Goal: Task Accomplishment & Management: Use online tool/utility

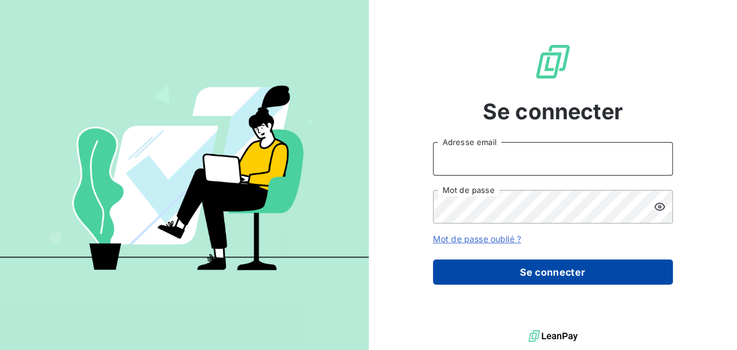
type input "[EMAIL_ADDRESS][DOMAIN_NAME]"
click at [475, 269] on button "Se connecter" at bounding box center [553, 272] width 240 height 25
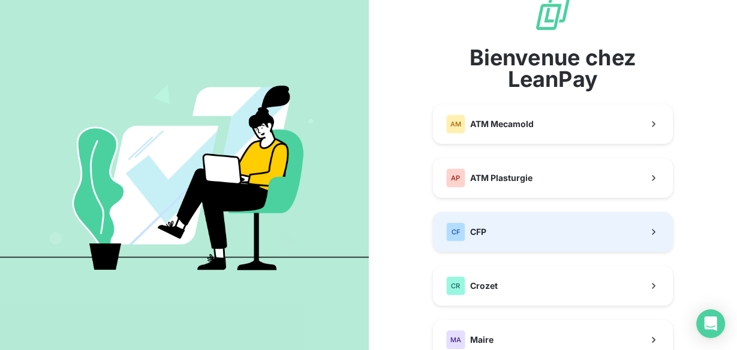
scroll to position [48, 0]
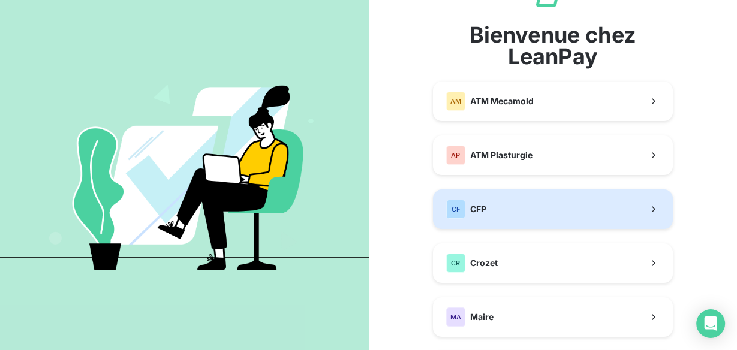
click at [529, 214] on button "CF CFP" at bounding box center [553, 210] width 240 height 40
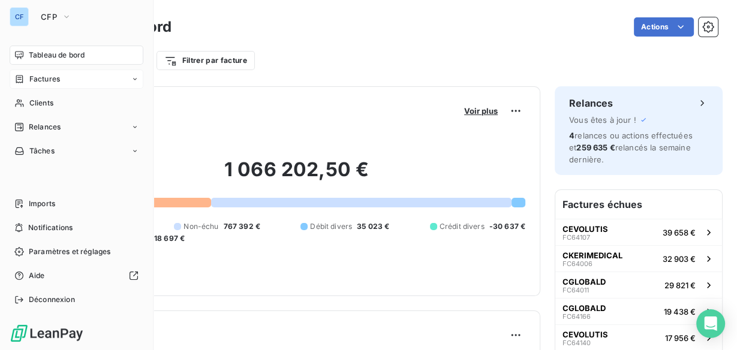
click at [55, 77] on span "Factures" at bounding box center [44, 79] width 31 height 11
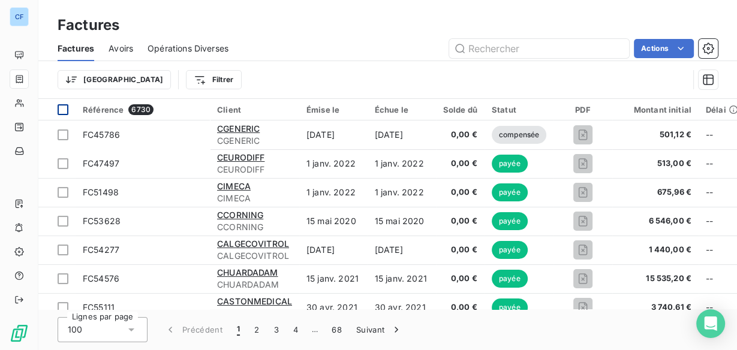
click at [59, 107] on div at bounding box center [63, 109] width 11 height 11
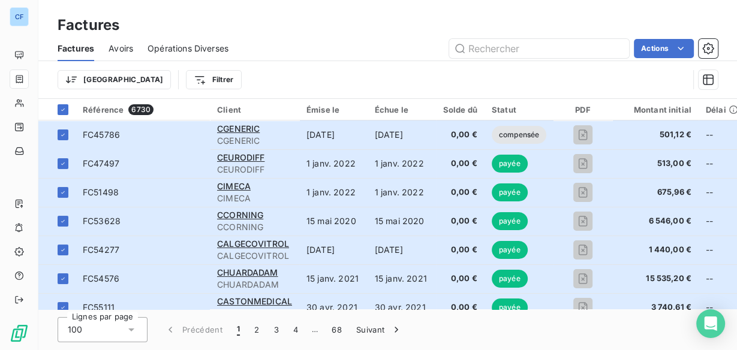
click at [647, 47] on html "CF Factures Factures Avoirs Opérations Diverses Actions Trier Filtrer Référence…" at bounding box center [368, 175] width 737 height 350
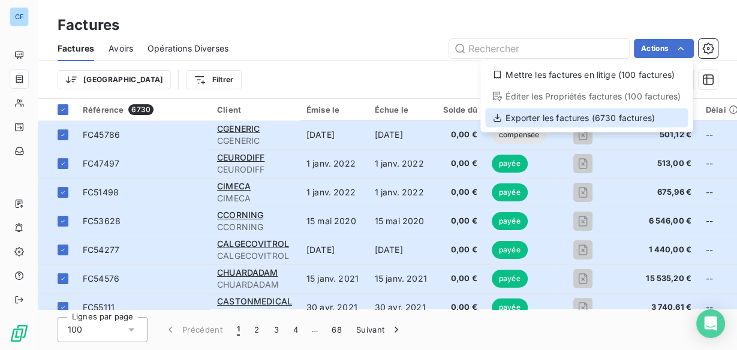
click at [617, 114] on div "Exporter les factures (6730 factures)" at bounding box center [586, 117] width 203 height 19
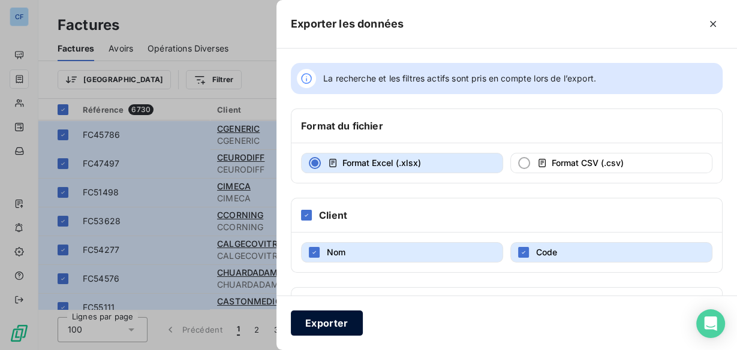
click at [325, 317] on button "Exporter" at bounding box center [327, 323] width 72 height 25
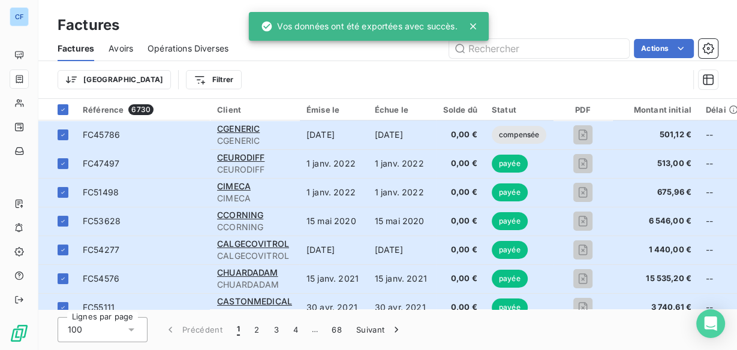
click at [125, 45] on span "Avoirs" at bounding box center [121, 49] width 25 height 12
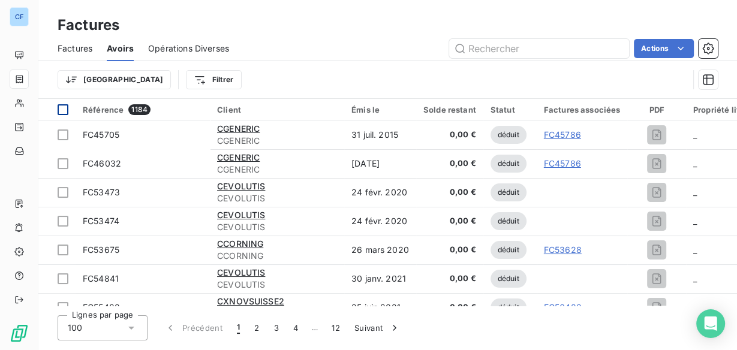
click at [65, 108] on div at bounding box center [63, 109] width 11 height 11
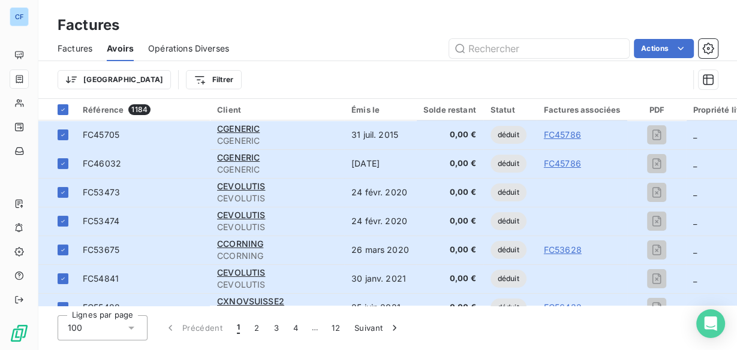
click at [646, 54] on html "CF Factures Factures Avoirs Opérations Diverses Actions Trier Filtrer Référence…" at bounding box center [368, 175] width 737 height 350
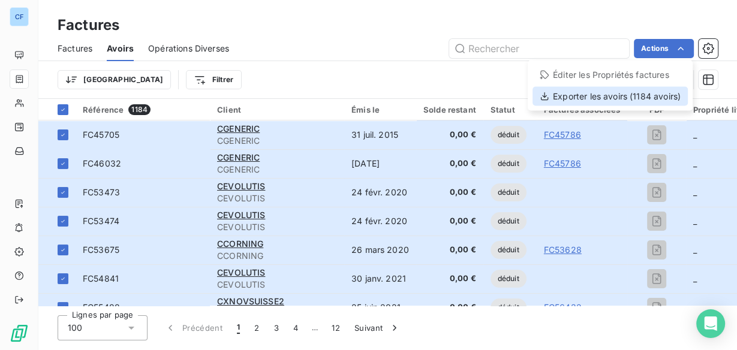
click at [637, 94] on div "Exporter les avoirs (1184 avoirs)" at bounding box center [610, 95] width 155 height 19
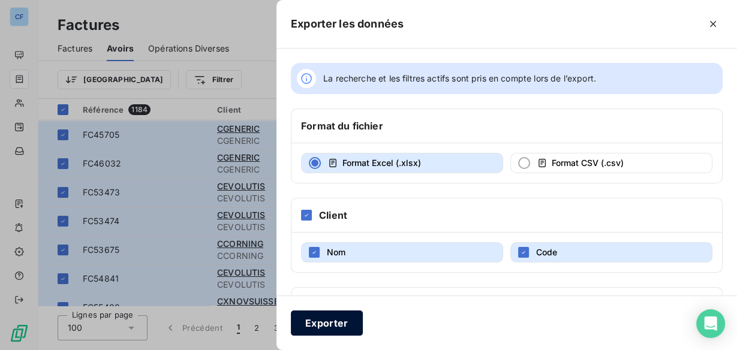
click at [339, 319] on button "Exporter" at bounding box center [327, 323] width 72 height 25
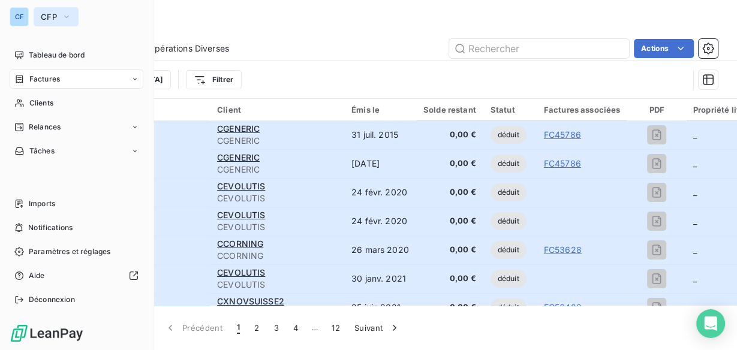
click at [47, 18] on span "CFP" at bounding box center [49, 17] width 16 height 10
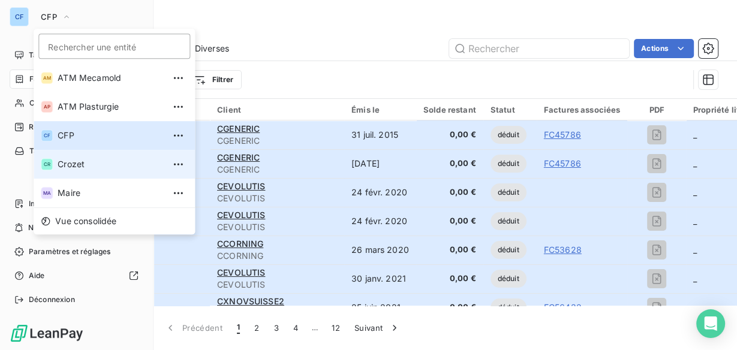
click at [74, 166] on span "Crozet" at bounding box center [111, 164] width 106 height 12
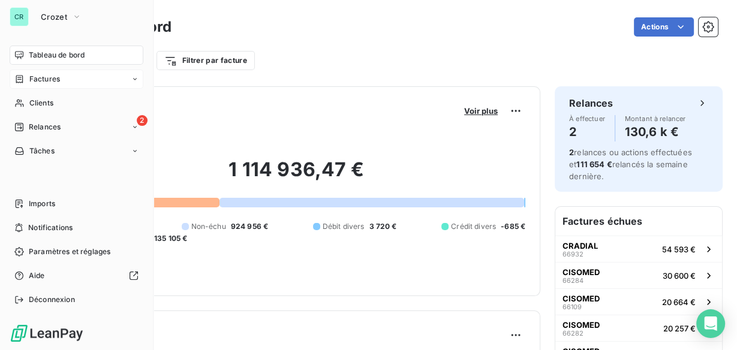
click at [61, 85] on div "Factures" at bounding box center [77, 79] width 134 height 19
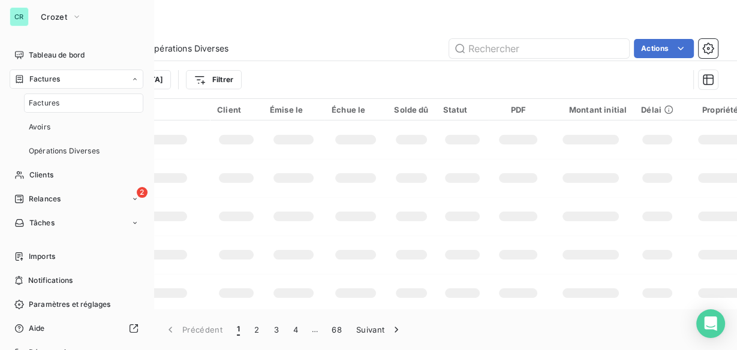
click at [61, 100] on div "Factures" at bounding box center [83, 103] width 119 height 19
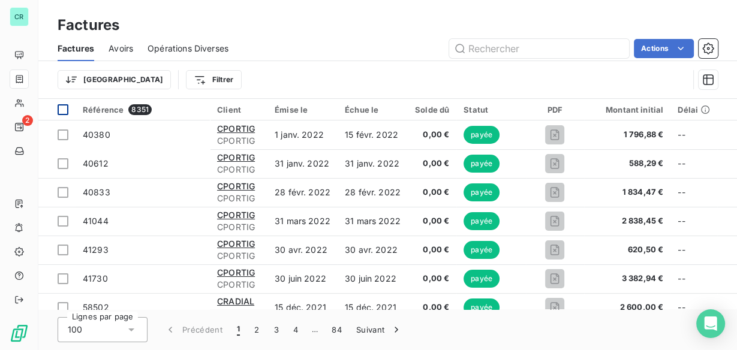
click at [64, 108] on div at bounding box center [63, 109] width 11 height 11
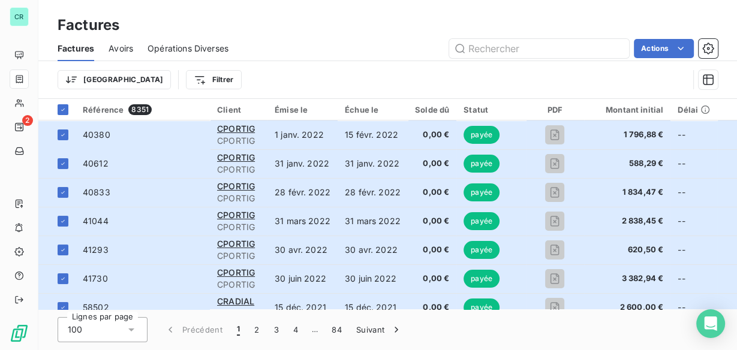
click at [634, 55] on html "CR 2 Factures Factures Avoirs Opérations Diverses Actions Trier Filtrer Référen…" at bounding box center [368, 175] width 737 height 350
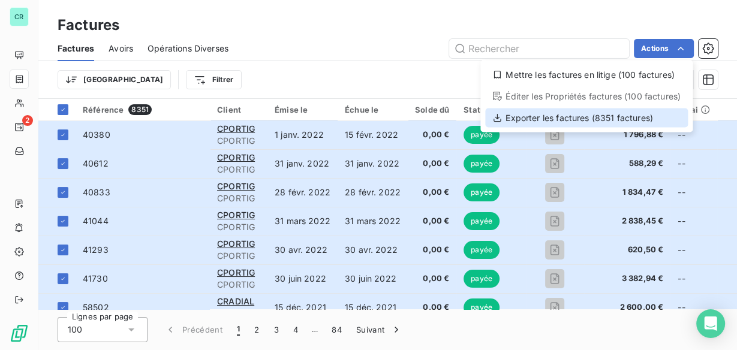
click at [612, 110] on div "Exporter les factures (8351 factures)" at bounding box center [586, 117] width 203 height 19
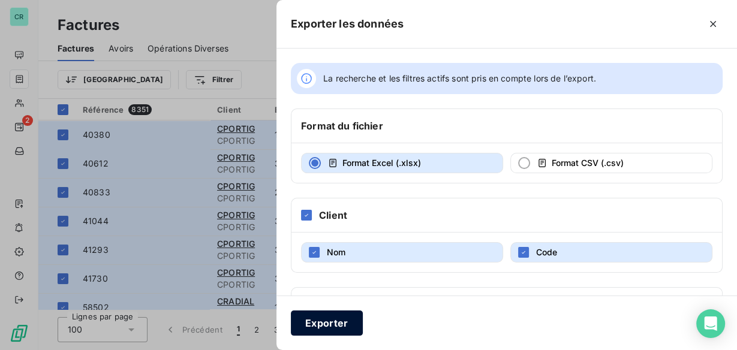
click at [334, 322] on button "Exporter" at bounding box center [327, 323] width 72 height 25
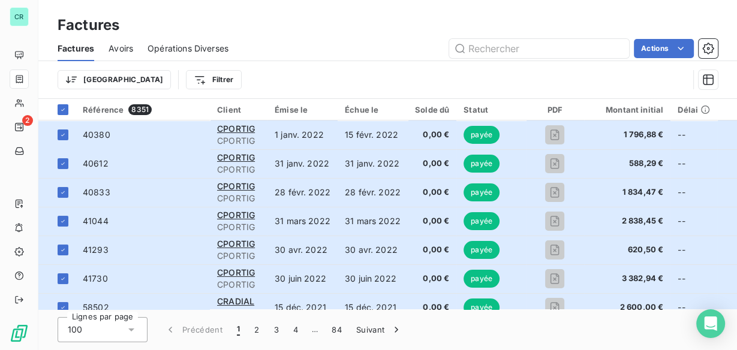
click at [121, 46] on span "Avoirs" at bounding box center [121, 49] width 25 height 12
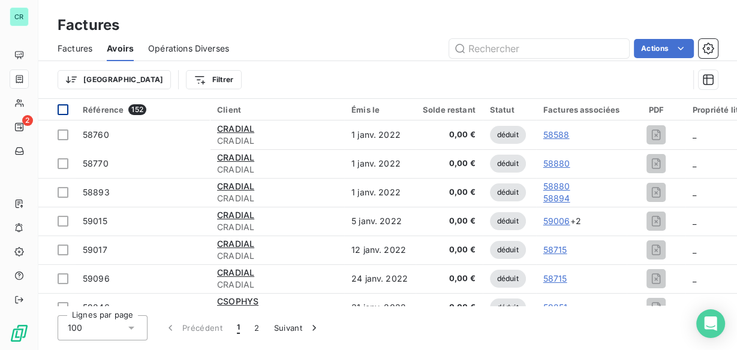
click at [65, 108] on div at bounding box center [63, 109] width 11 height 11
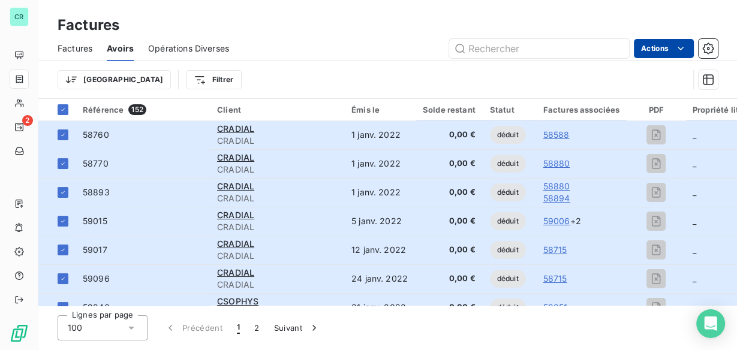
click at [652, 49] on html "CR 2 Factures Factures Avoirs Opérations Diverses Actions Trier Filtrer Référen…" at bounding box center [368, 175] width 737 height 350
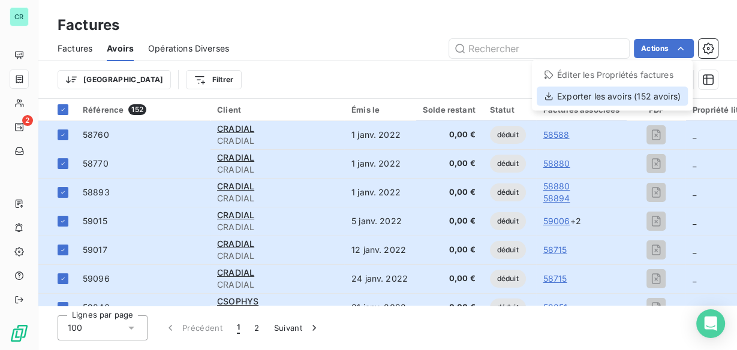
click at [640, 100] on div "Exporter les avoirs (152 avoirs)" at bounding box center [612, 95] width 151 height 19
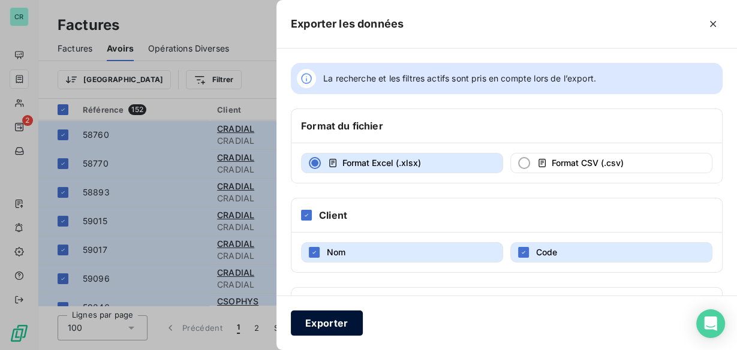
click at [337, 325] on button "Exporter" at bounding box center [327, 323] width 72 height 25
